Goal: Task Accomplishment & Management: Manage account settings

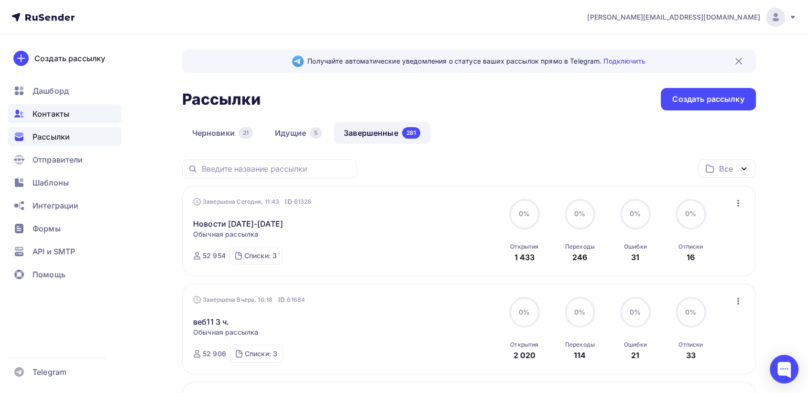
click at [64, 109] on span "Контакты" at bounding box center [50, 113] width 37 height 11
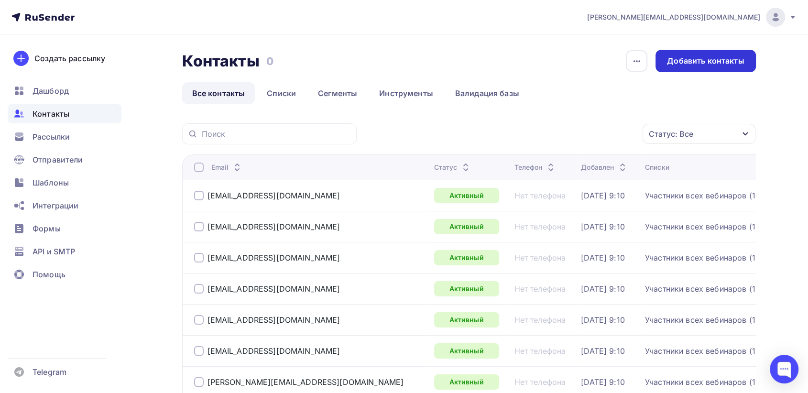
click at [706, 63] on div "Добавить контакты" at bounding box center [705, 60] width 77 height 11
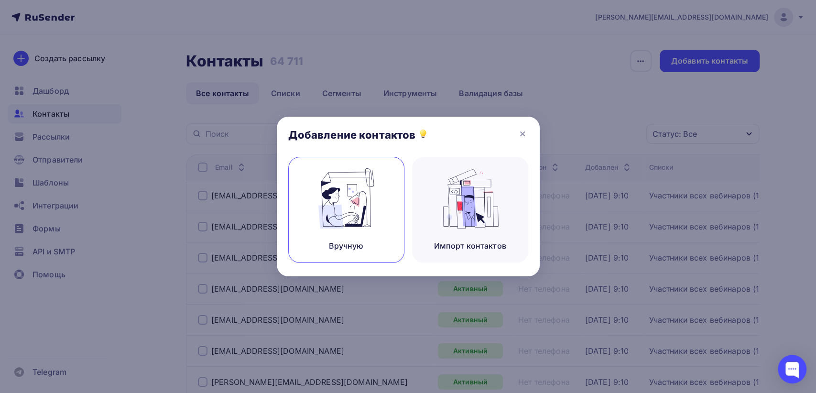
click at [342, 207] on img at bounding box center [346, 198] width 64 height 60
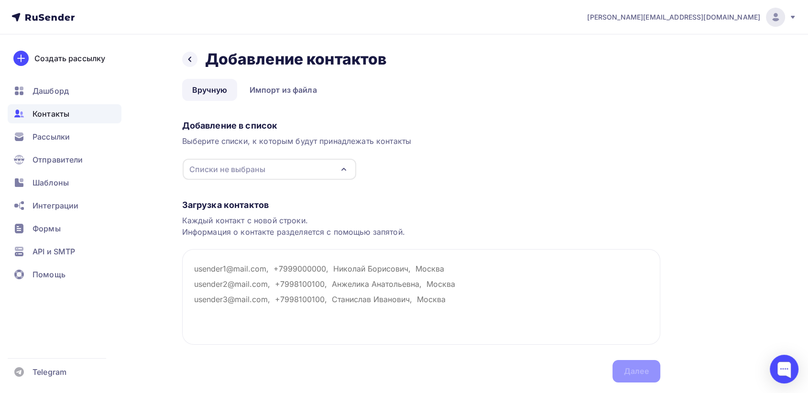
click at [290, 175] on div "Списки не выбраны" at bounding box center [269, 169] width 173 height 21
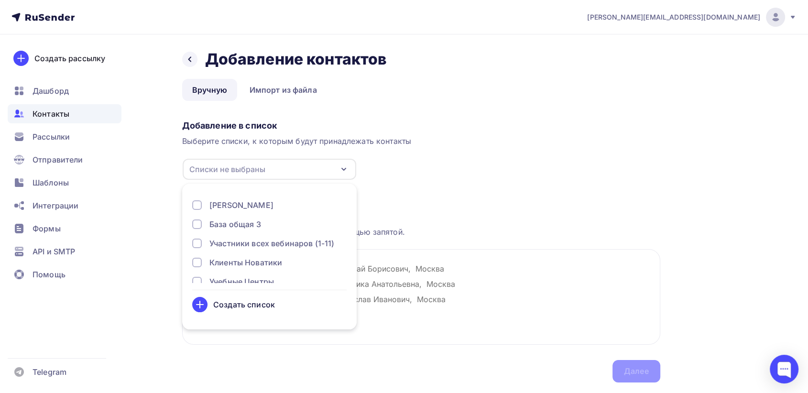
click at [255, 221] on div "База общая 3" at bounding box center [235, 223] width 52 height 11
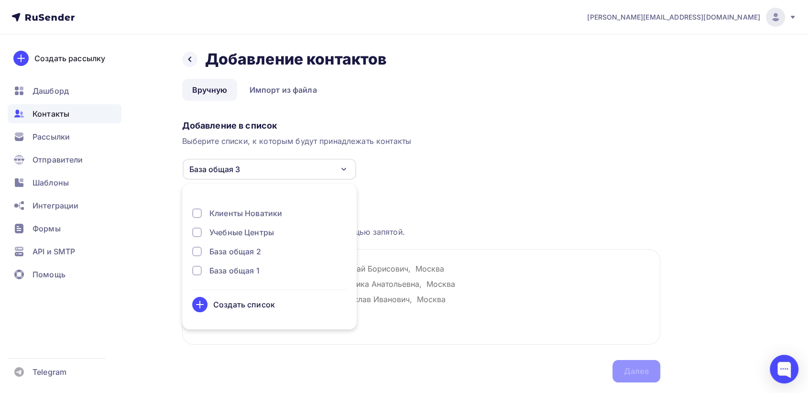
scroll to position [53, 0]
click at [248, 249] on div "База общая 2" at bounding box center [235, 247] width 52 height 11
click at [245, 264] on div "База общая 1" at bounding box center [234, 266] width 50 height 11
click at [452, 195] on div "Загрузка контактов Каждый контакт с новой строки. Информация о контакте разделя…" at bounding box center [421, 281] width 478 height 202
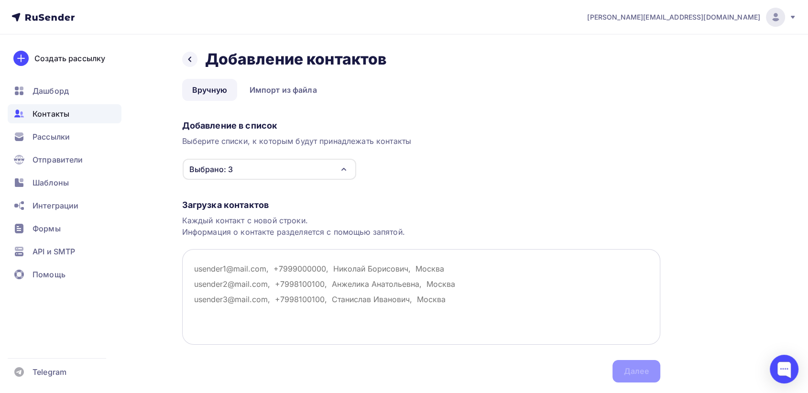
click at [231, 271] on textarea at bounding box center [421, 297] width 478 height 96
paste textarea "[EMAIL_ADDRESS][DOMAIN_NAME]"
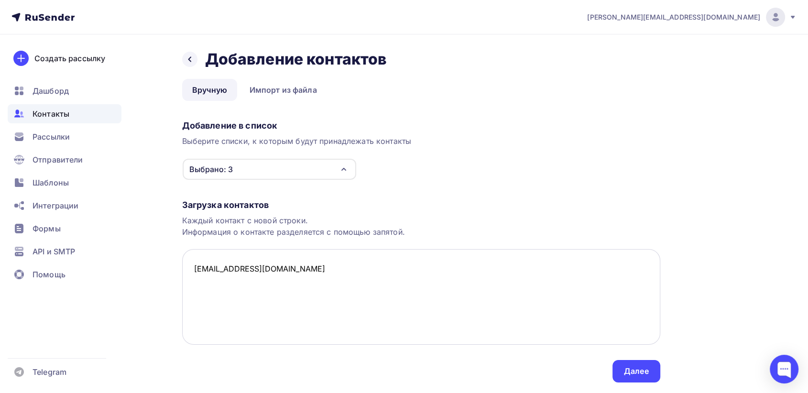
click at [191, 281] on textarea "[EMAIL_ADDRESS][DOMAIN_NAME]" at bounding box center [421, 297] width 478 height 96
click at [286, 270] on textarea "[EMAIL_ADDRESS][DOMAIN_NAME]" at bounding box center [421, 297] width 478 height 96
paste textarea "[PERSON_NAME][EMAIL_ADDRESS][DOMAIN_NAME]"
paste textarea "[EMAIL_ADDRESS][DOMAIN_NAME]"
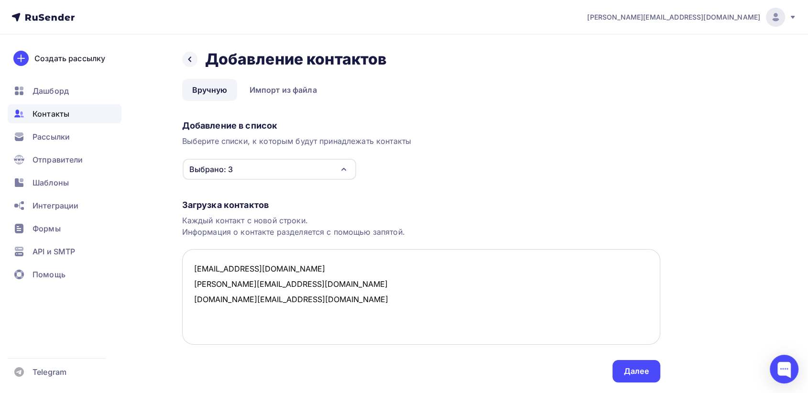
paste textarea "[EMAIL_ADDRESS][DOMAIN_NAME]"
click at [236, 325] on textarea "[EMAIL_ADDRESS][DOMAIN_NAME] [PERSON_NAME][EMAIL_ADDRESS][DOMAIN_NAME] [DOMAIN_…" at bounding box center [421, 297] width 478 height 96
click at [230, 329] on textarea "[EMAIL_ADDRESS][DOMAIN_NAME] [PERSON_NAME][EMAIL_ADDRESS][DOMAIN_NAME] [DOMAIN_…" at bounding box center [421, 297] width 478 height 96
paste textarea "[EMAIL_ADDRESS][DOMAIN_NAME] [EMAIL_ADDRESS][DOMAIN_NAME] [DEMOGRAPHIC_DATA][DO…"
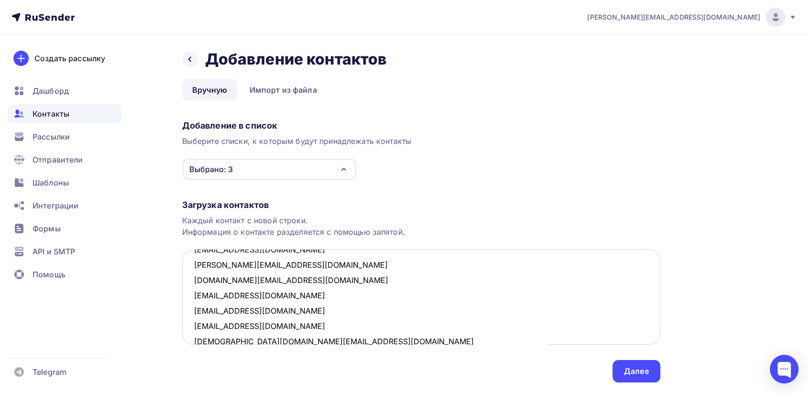
scroll to position [0, 0]
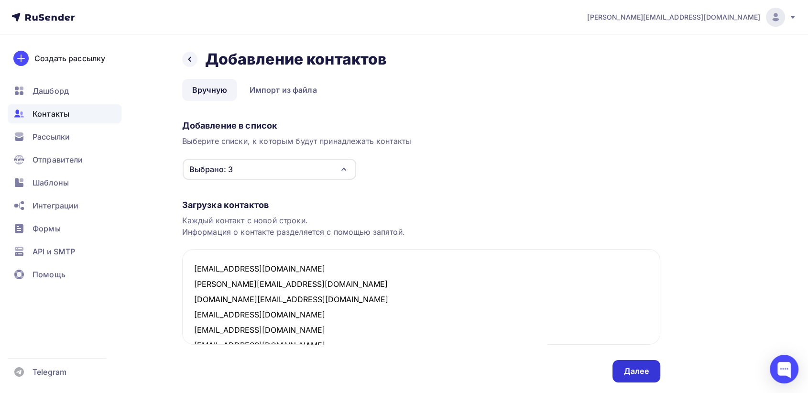
type textarea "[EMAIL_ADDRESS][DOMAIN_NAME] [PERSON_NAME][EMAIL_ADDRESS][DOMAIN_NAME] [DOMAIN_…"
click at [625, 366] on div "Далее" at bounding box center [636, 371] width 25 height 11
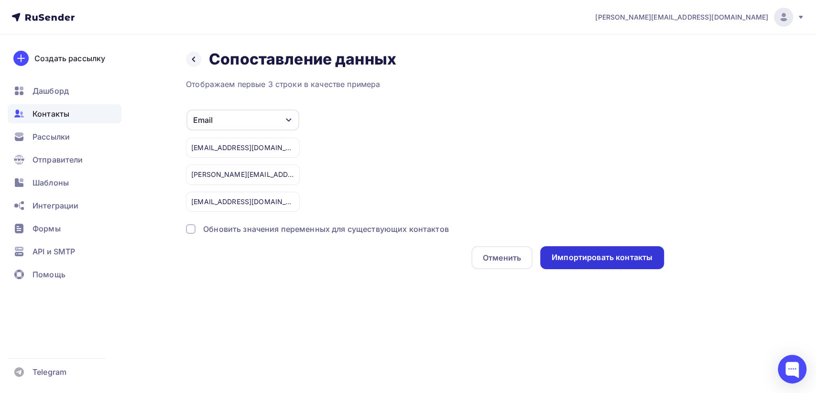
click at [600, 252] on div "Импортировать контакты" at bounding box center [601, 257] width 101 height 11
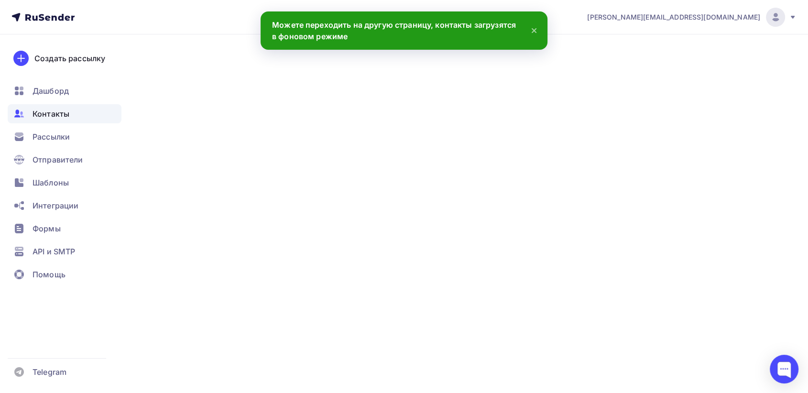
scroll to position [127, 0]
